Goal: Task Accomplishment & Management: Manage account settings

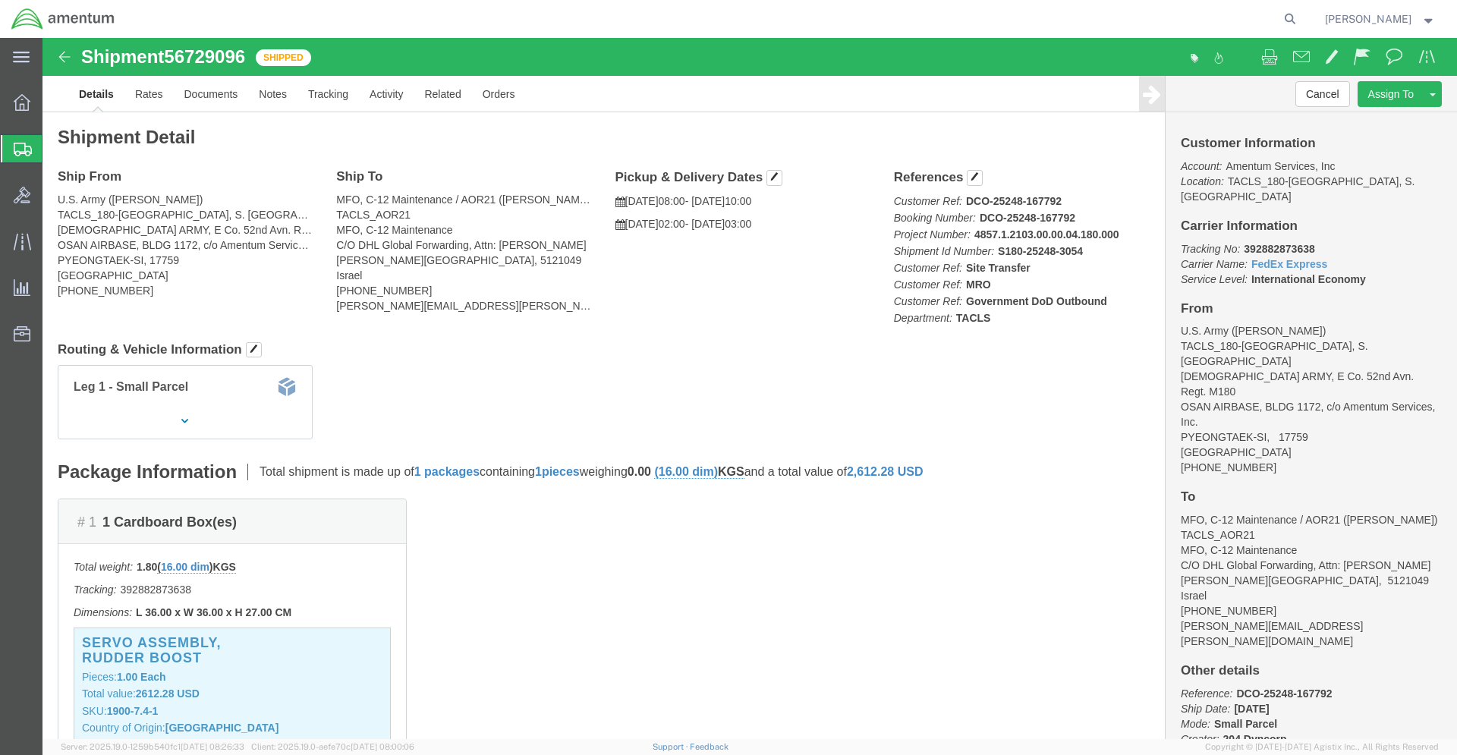
drag, startPoint x: 94, startPoint y: 151, endPoint x: 143, endPoint y: 153, distance: 48.6
click at [54, 151] on span "Shipments" at bounding box center [48, 149] width 12 height 30
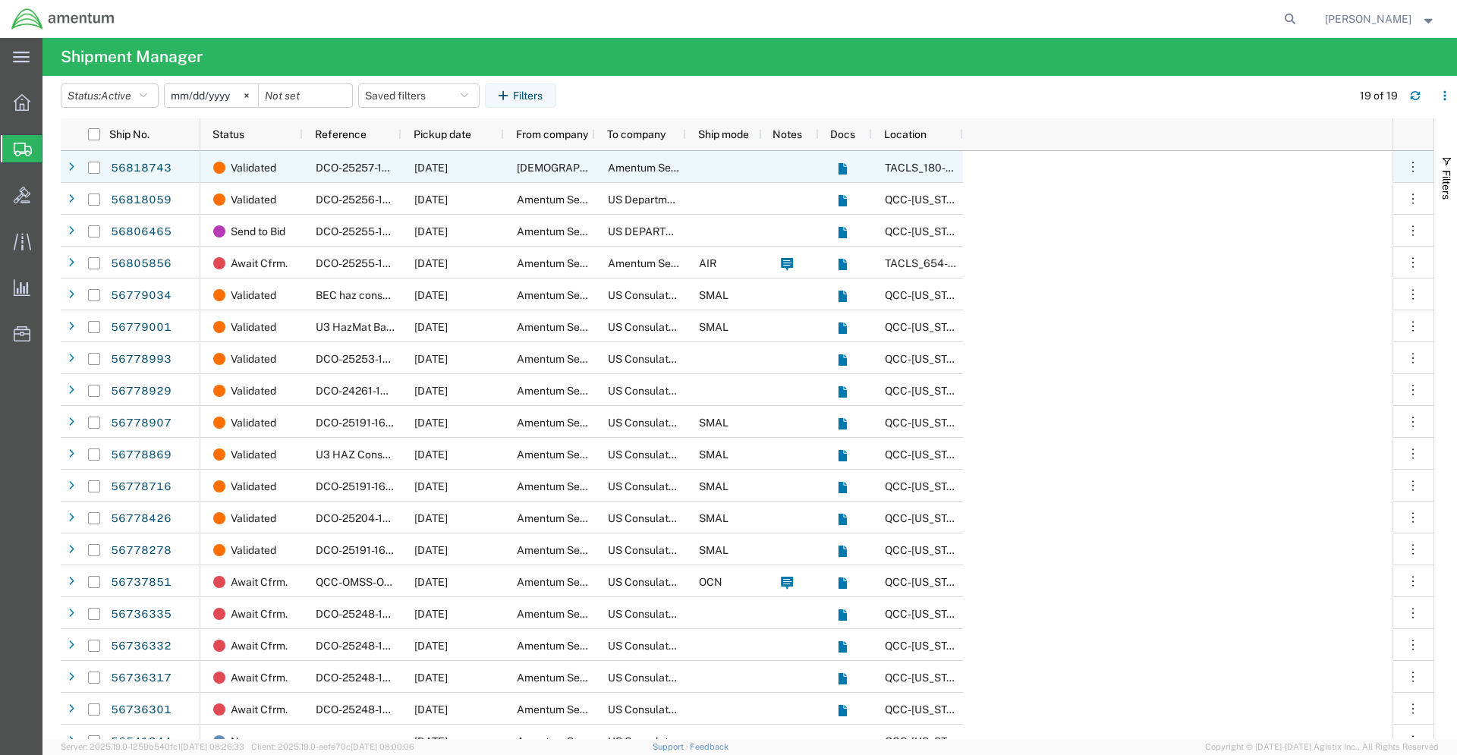
click at [554, 170] on span "[DEMOGRAPHIC_DATA] Army" at bounding box center [590, 168] width 146 height 12
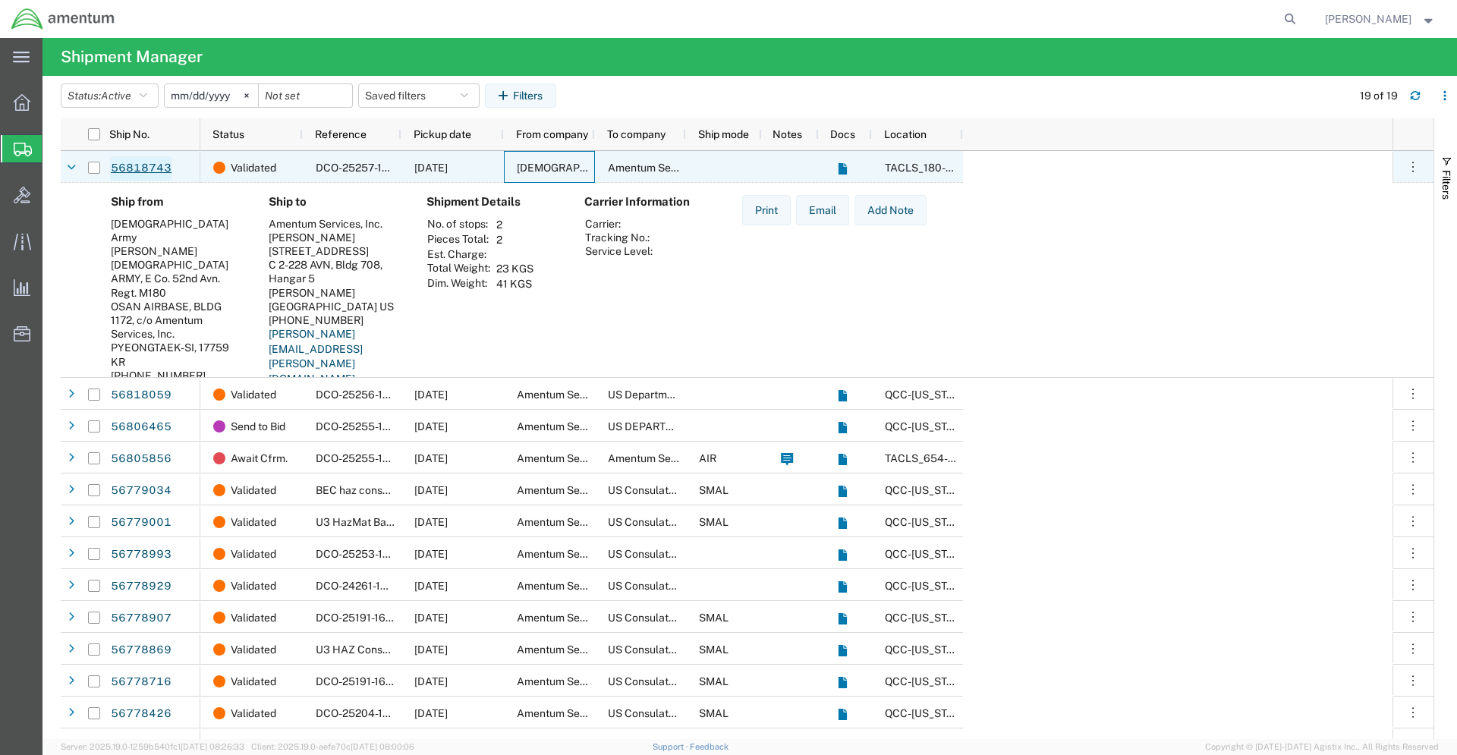
click at [135, 165] on link "56818743" at bounding box center [141, 168] width 62 height 24
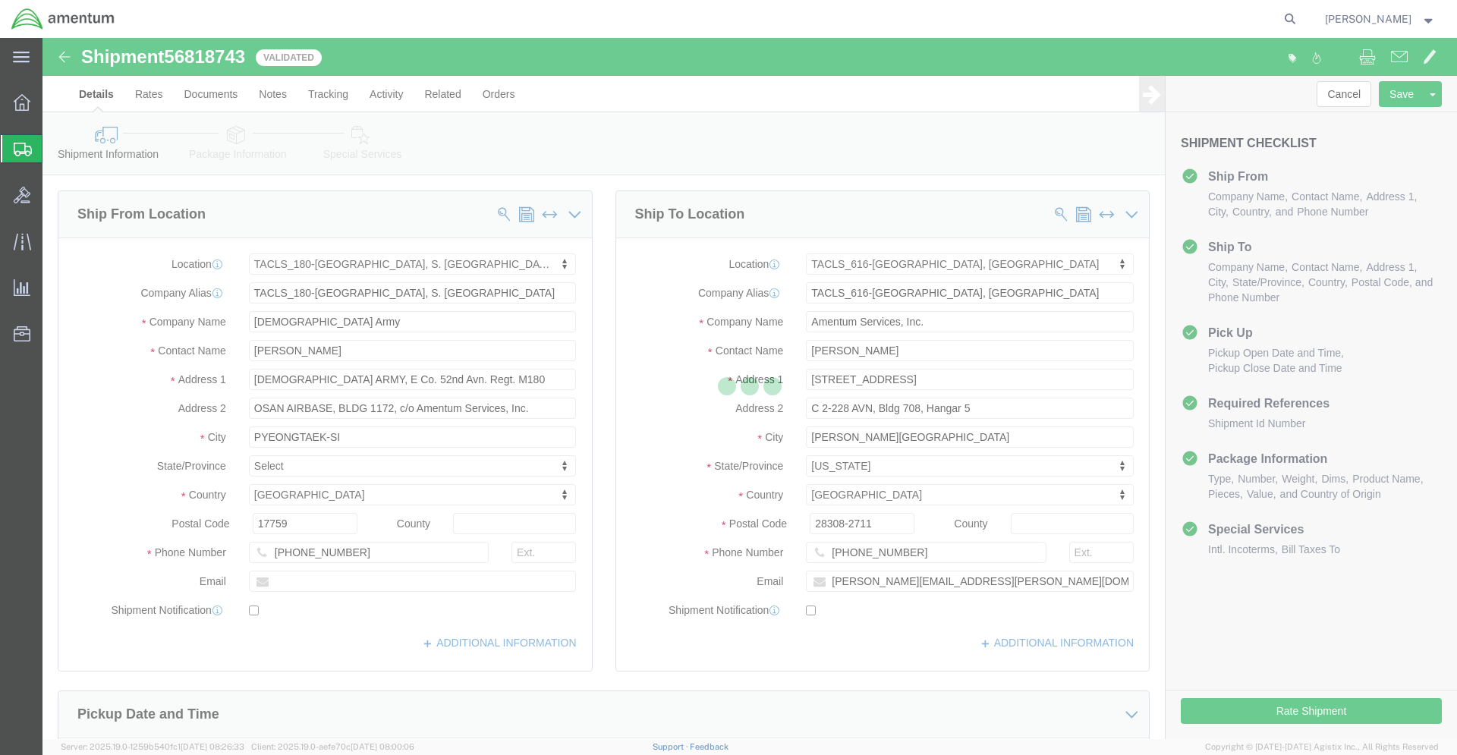
select select "42679"
select select "42712"
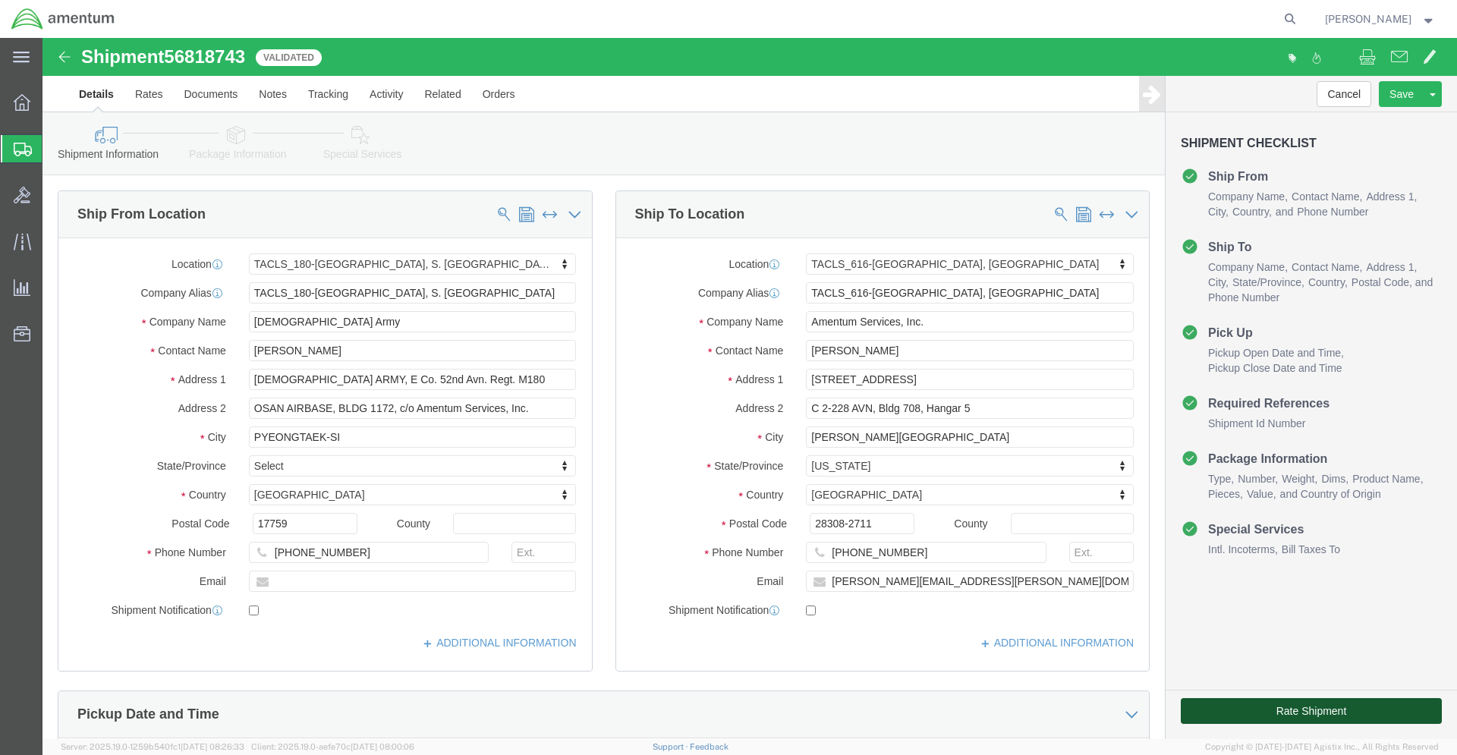
click button "Rate Shipment"
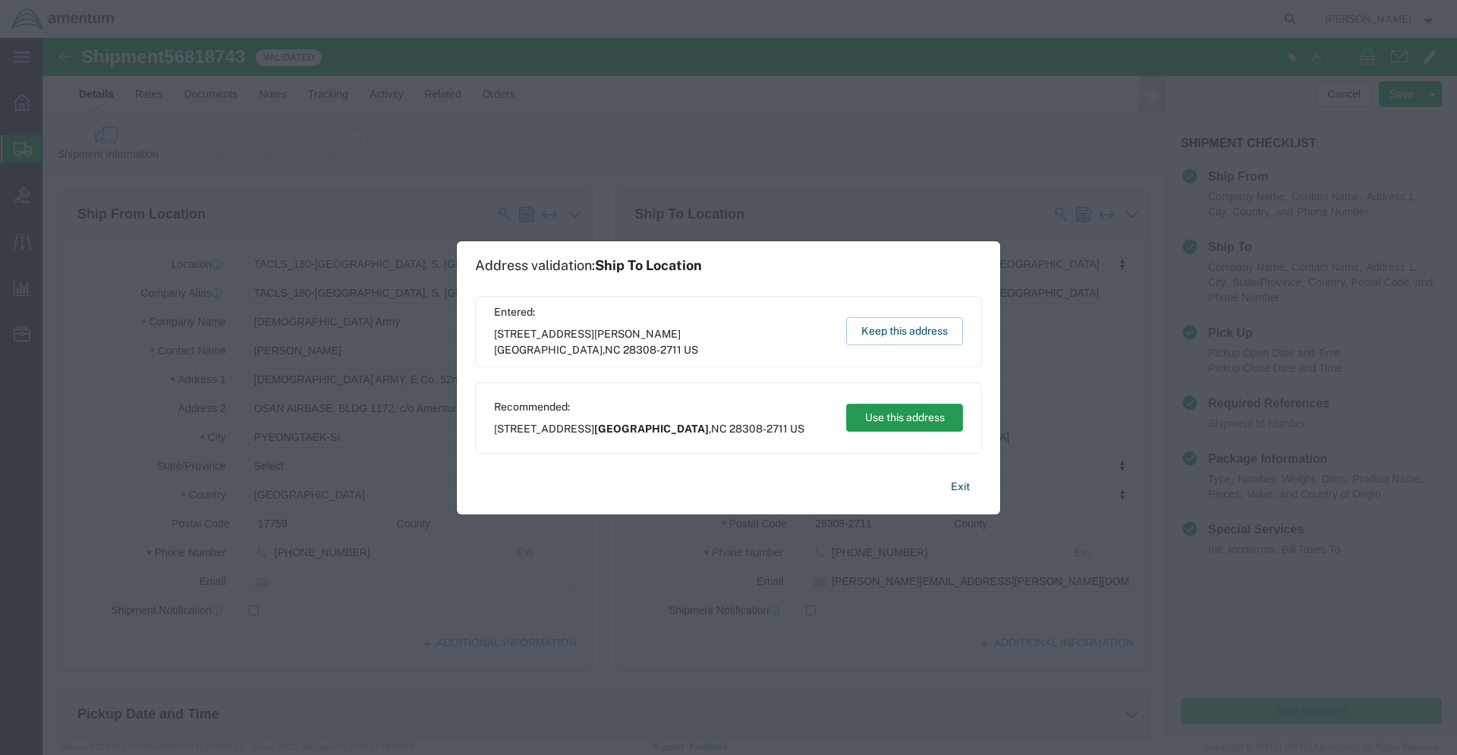
click at [901, 422] on button "Use this address" at bounding box center [904, 418] width 117 height 28
type input "[GEOGRAPHIC_DATA]"
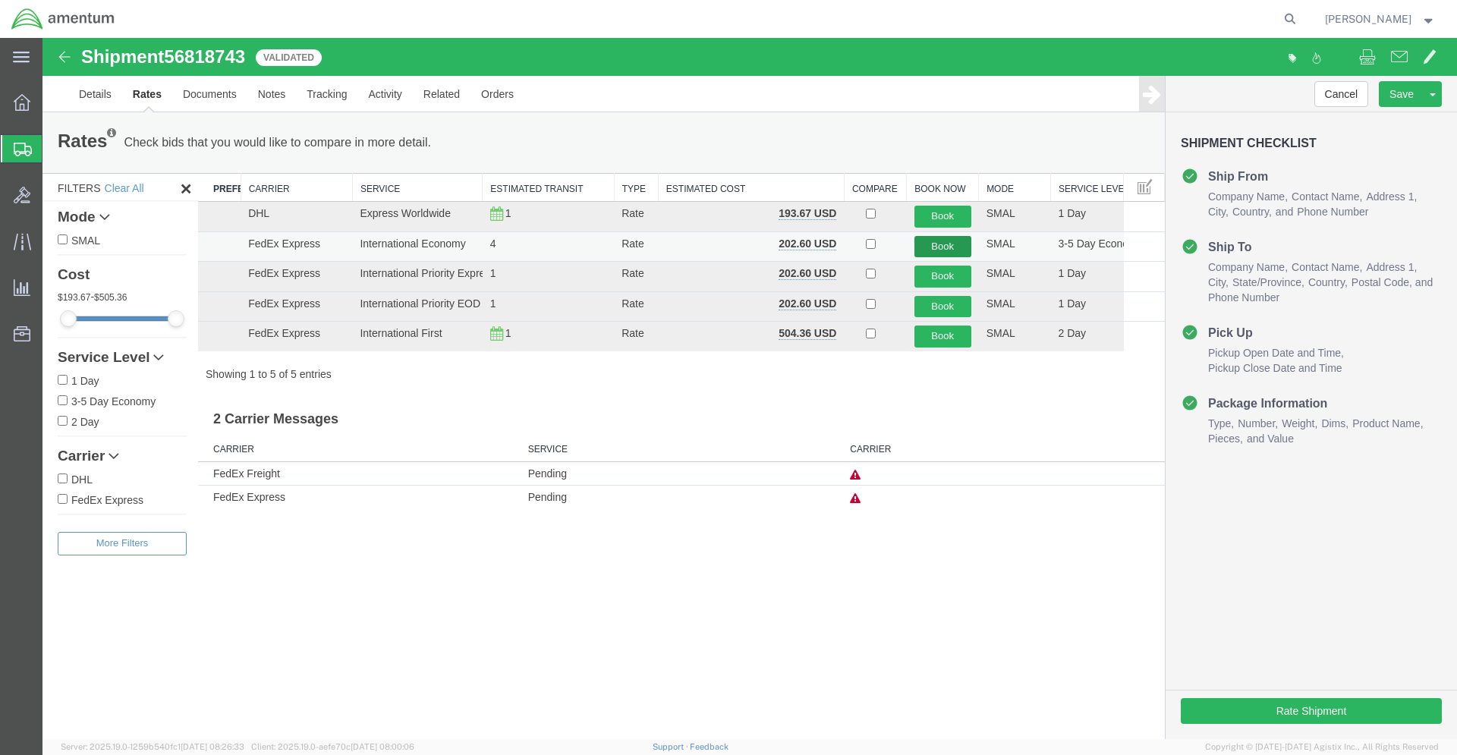
click at [955, 247] on button "Book" at bounding box center [942, 247] width 57 height 22
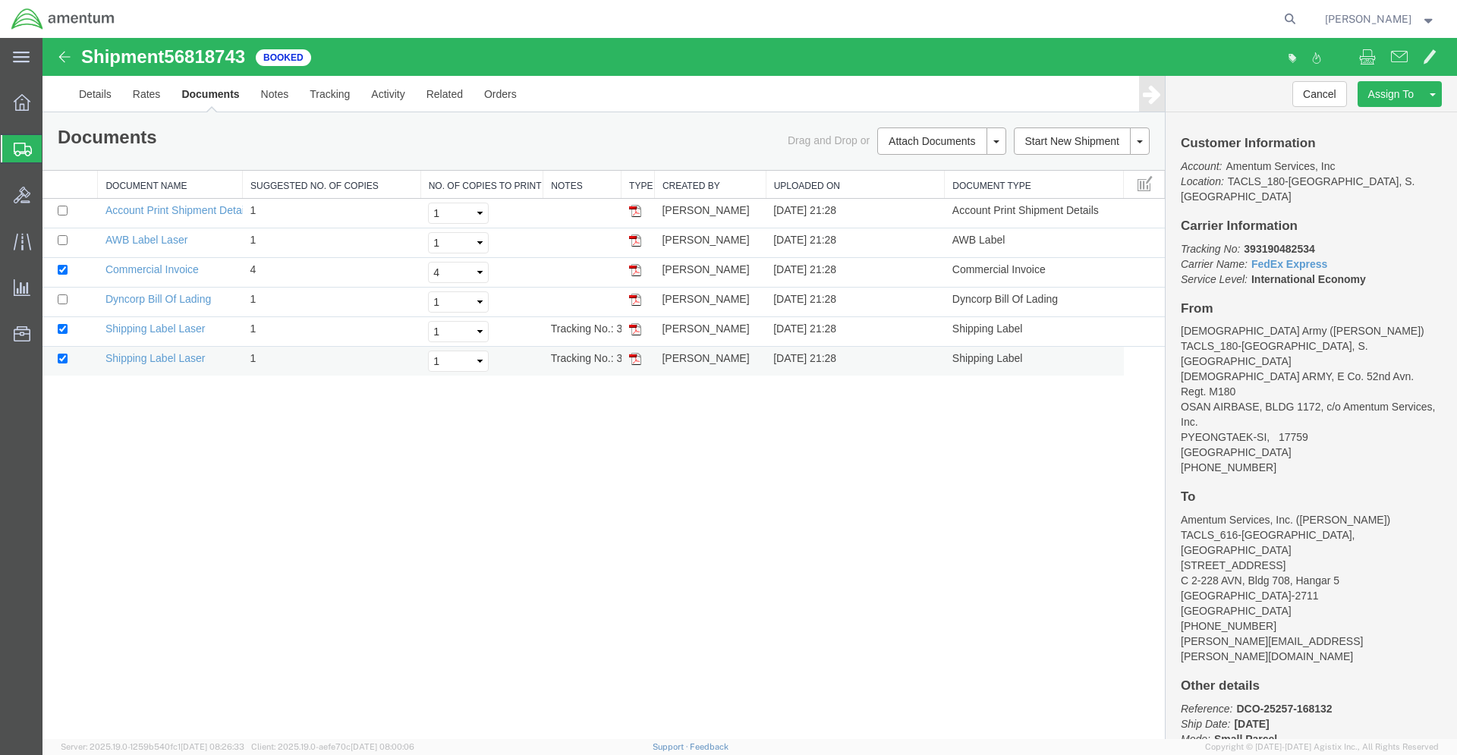
click at [633, 357] on img at bounding box center [635, 359] width 12 height 12
click at [634, 332] on img at bounding box center [635, 329] width 12 height 12
click at [637, 244] on img at bounding box center [635, 241] width 12 height 12
click at [633, 299] on img at bounding box center [635, 300] width 12 height 12
click at [637, 241] on img at bounding box center [635, 241] width 12 height 12
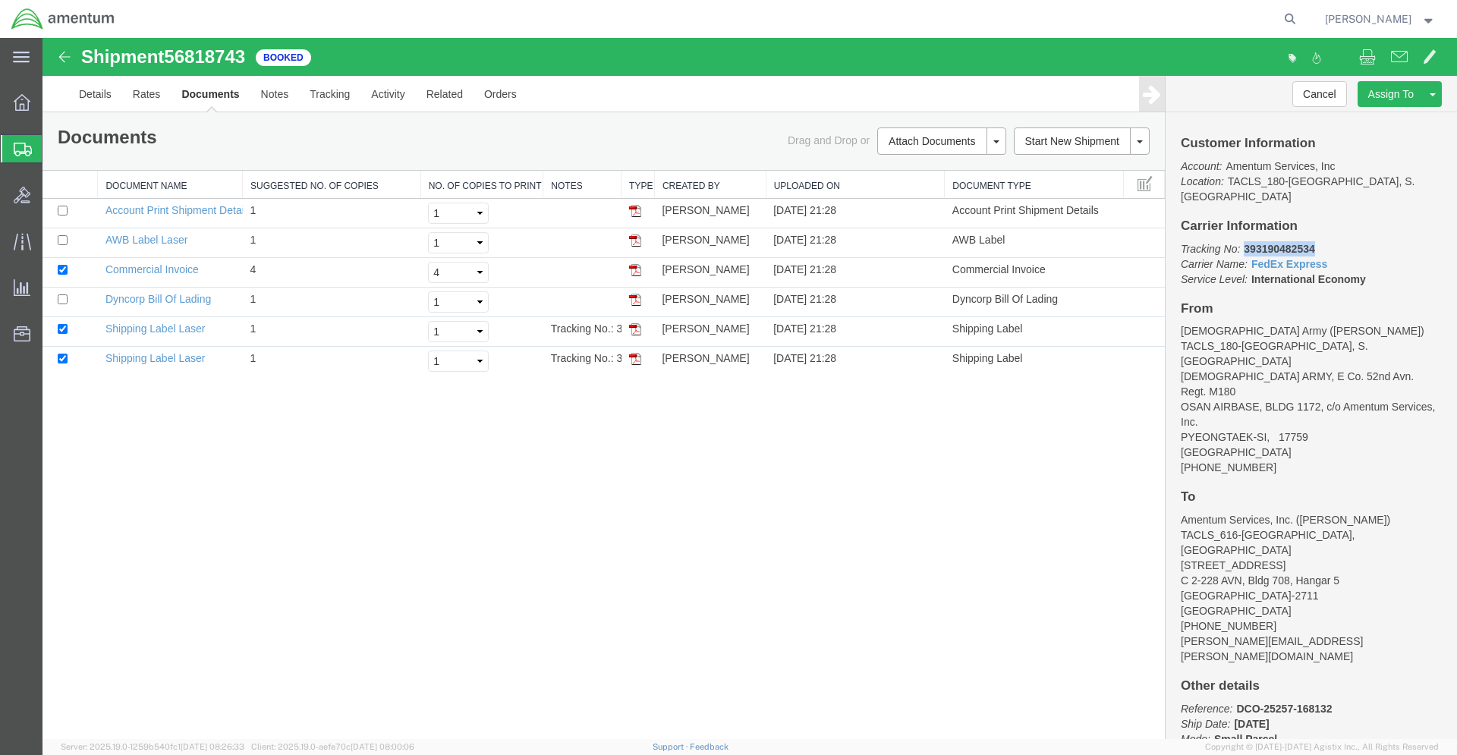
drag, startPoint x: 1244, startPoint y: 235, endPoint x: 1319, endPoint y: 226, distance: 75.7
click at [1319, 241] on p "Tracking No: 393190482534 Carrier Name: FedEx Express FedEx Express Service Lev…" at bounding box center [1311, 264] width 261 height 46
copy b "393190482534"
